Goal: Check status: Check status

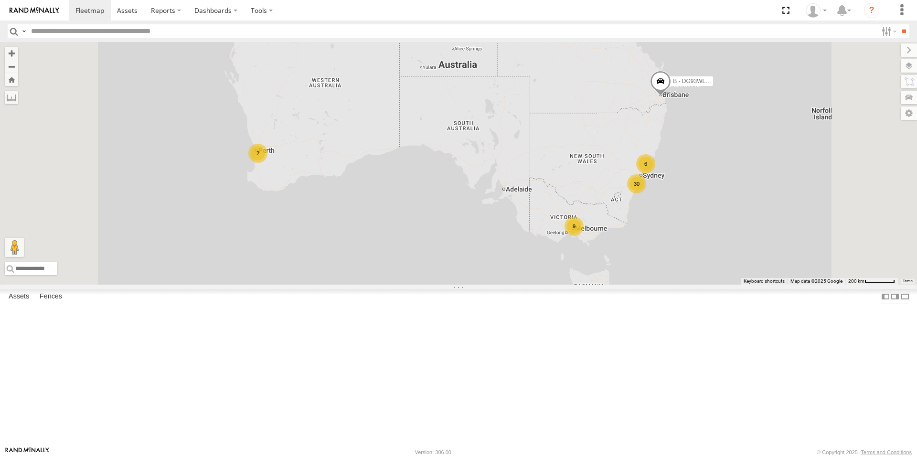
click at [584, 236] on div "9" at bounding box center [574, 226] width 19 height 19
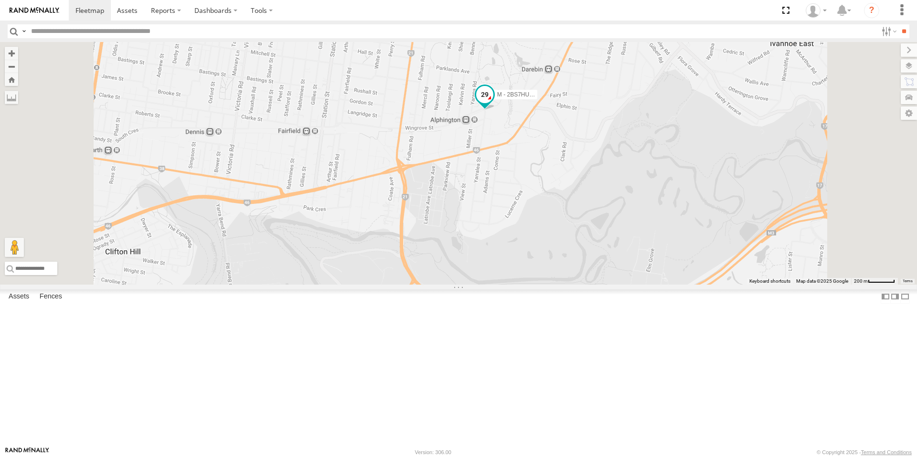
click at [494, 103] on span at bounding box center [484, 94] width 17 height 17
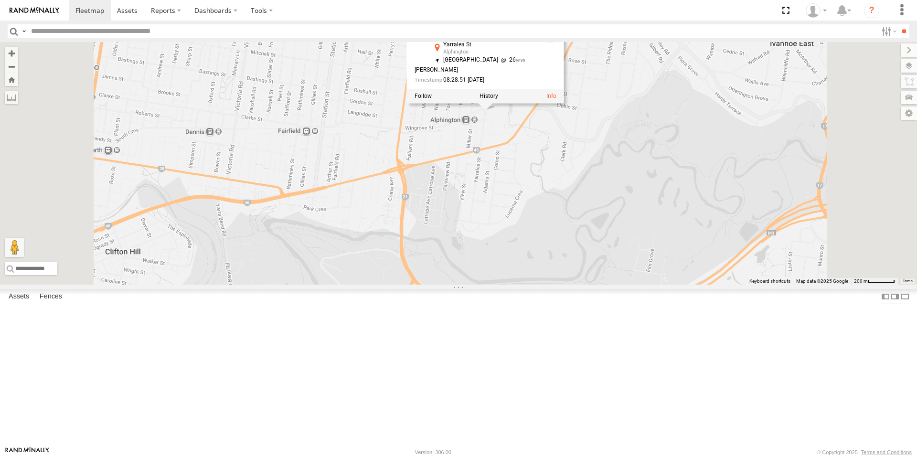
click at [628, 209] on div "B - DG93WL - [PERSON_NAME] M - EVN23K - [PERSON_NAME] M - 2BS7HU - [PERSON_NAME…" at bounding box center [458, 163] width 917 height 243
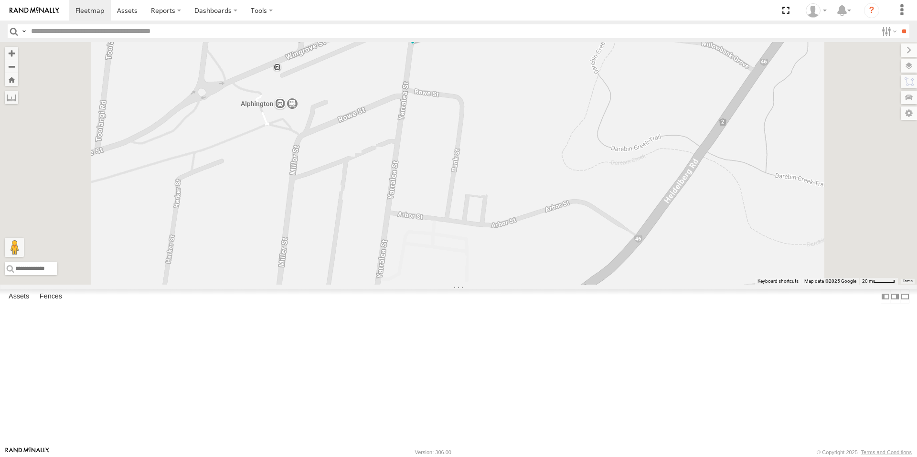
drag, startPoint x: 570, startPoint y: 279, endPoint x: 560, endPoint y: 242, distance: 38.6
click at [560, 242] on div "B - DG93WL - [PERSON_NAME] M - EVN23K - [PERSON_NAME] M - 2BS7HU - [PERSON_NAME…" at bounding box center [458, 163] width 917 height 243
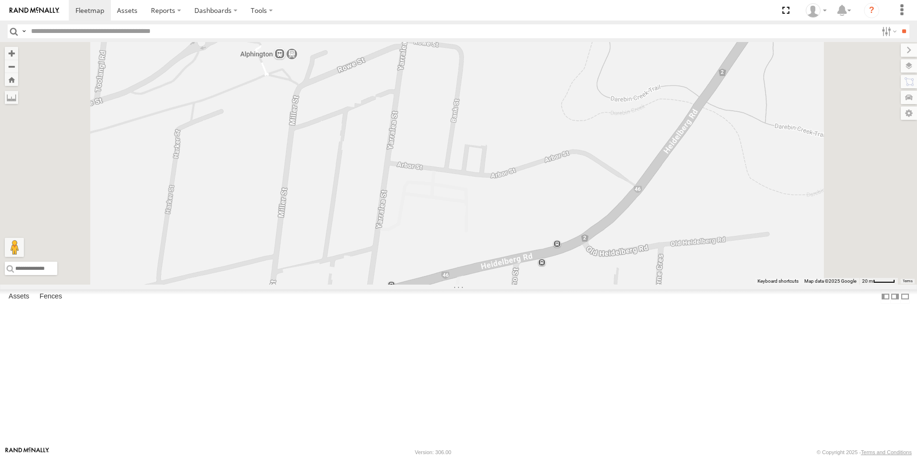
drag, startPoint x: 554, startPoint y: 295, endPoint x: 553, endPoint y: 236, distance: 58.3
click at [553, 236] on div "B - DG93WL - [PERSON_NAME] M - EVN23K - [PERSON_NAME] M - 2BS7HU - [PERSON_NAME…" at bounding box center [458, 163] width 917 height 243
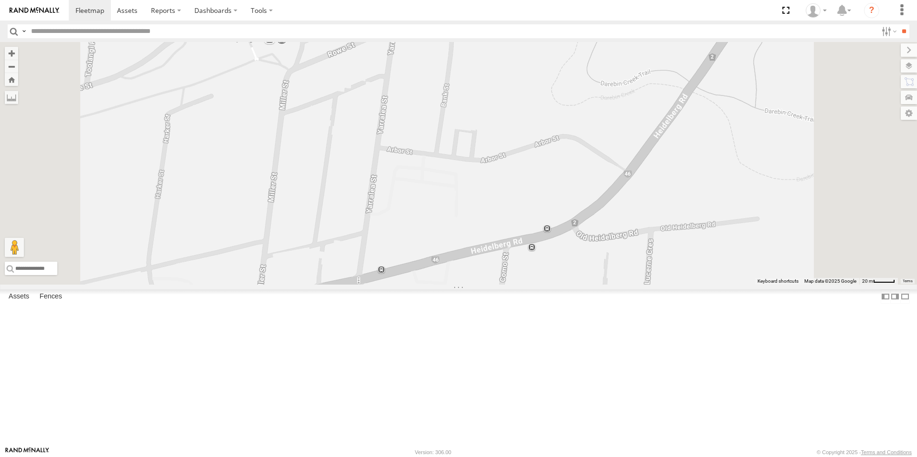
drag, startPoint x: 534, startPoint y: 183, endPoint x: 524, endPoint y: 169, distance: 17.9
click at [524, 169] on div "B - DG93WL - [PERSON_NAME] M - EVN23K - [PERSON_NAME] M - 2BS7HU - [PERSON_NAME…" at bounding box center [458, 163] width 917 height 243
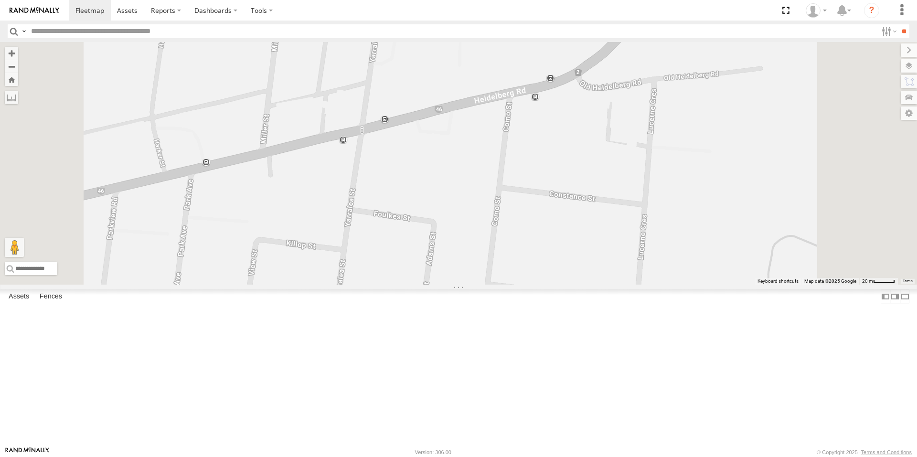
drag, startPoint x: 587, startPoint y: 250, endPoint x: 590, endPoint y: 98, distance: 151.5
click at [590, 98] on div "B - DG93WL - [PERSON_NAME] M - EVN23K - [PERSON_NAME] M - 2BS7HU - [PERSON_NAME…" at bounding box center [458, 163] width 917 height 243
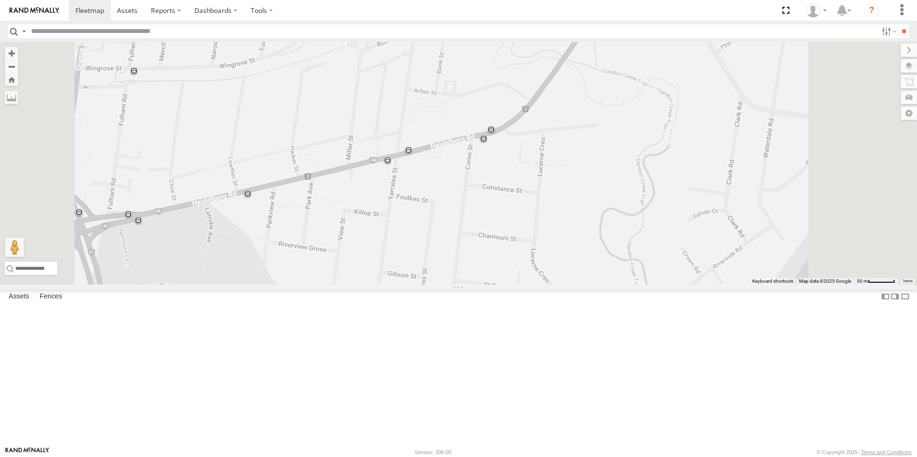
drag, startPoint x: 584, startPoint y: 128, endPoint x: 567, endPoint y: 210, distance: 84.0
click at [567, 210] on div "B - DG93WL - [PERSON_NAME] M - EVN23K - [PERSON_NAME] M - 2BS7HU - [PERSON_NAME…" at bounding box center [458, 163] width 917 height 243
